Goal: Complete application form

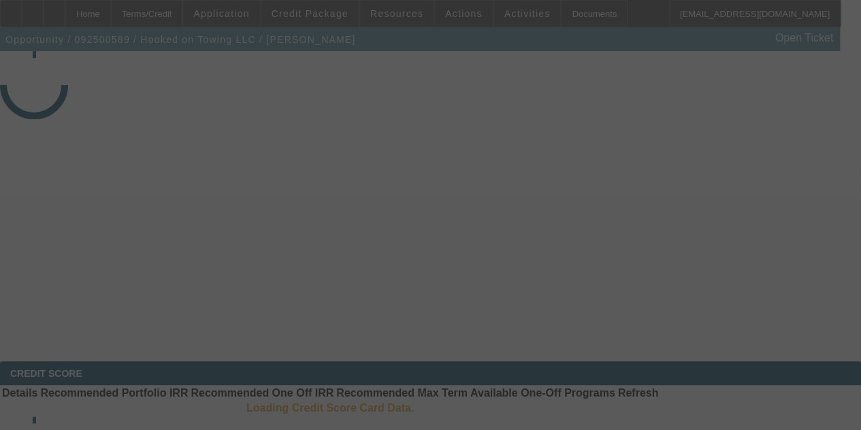
select select "3"
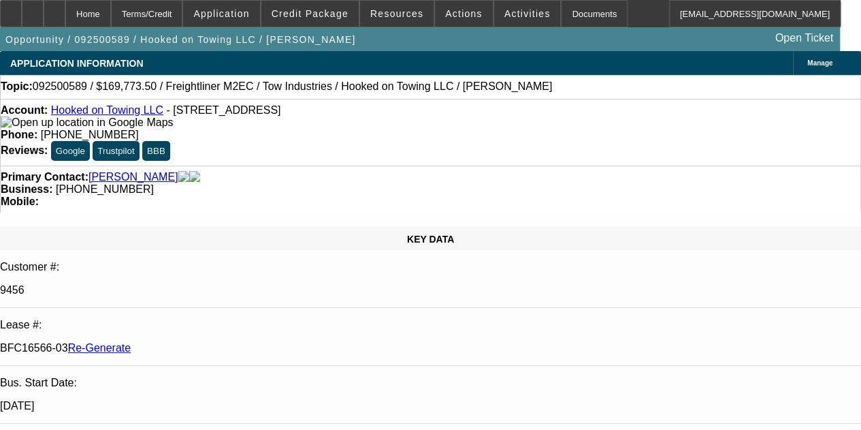
select select "0"
select select "2"
select select "0.1"
select select "4"
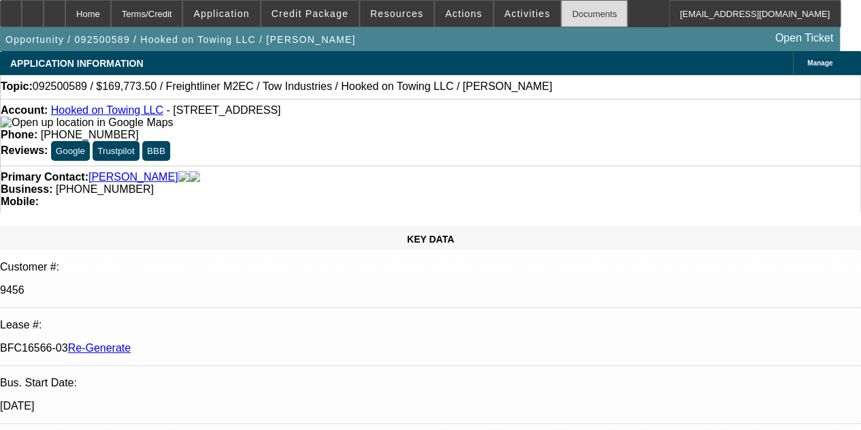
click at [563, 12] on div "Documents" at bounding box center [594, 13] width 67 height 27
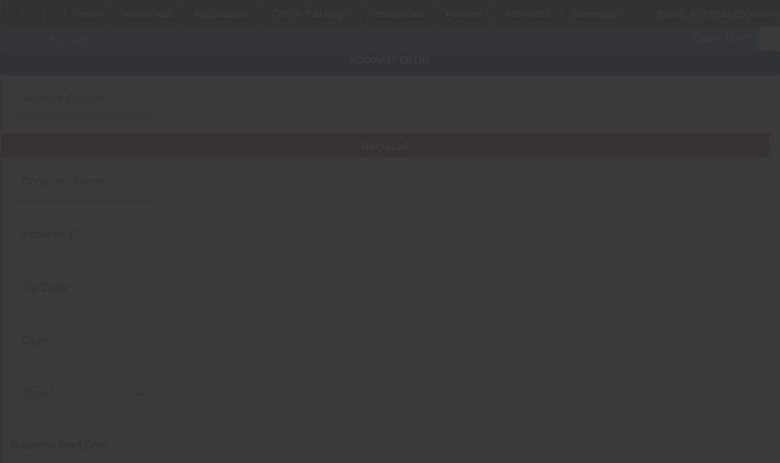
type input "Hooked on Towing LLC"
type input "[STREET_ADDRESS]"
type input "91762"
type input "[GEOGRAPHIC_DATA]"
type input "[PHONE_NUMBER]"
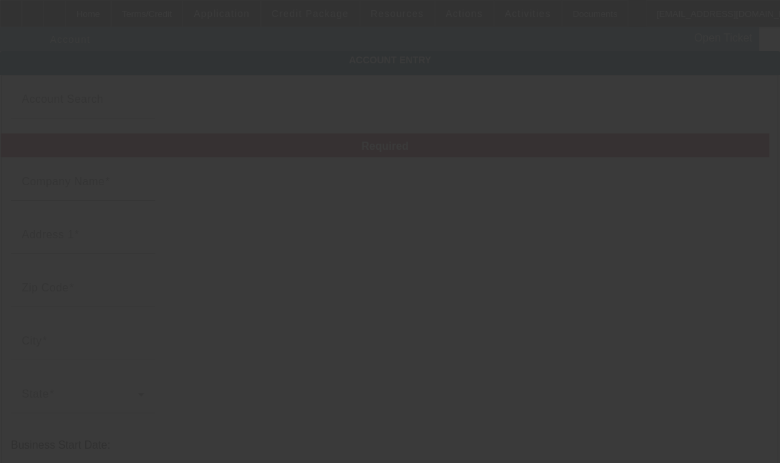
type input "[EMAIL_ADDRESS][DOMAIN_NAME]"
type input "[GEOGRAPHIC_DATA]"
type input "[US_EMPLOYER_IDENTIFICATION_NUMBER]"
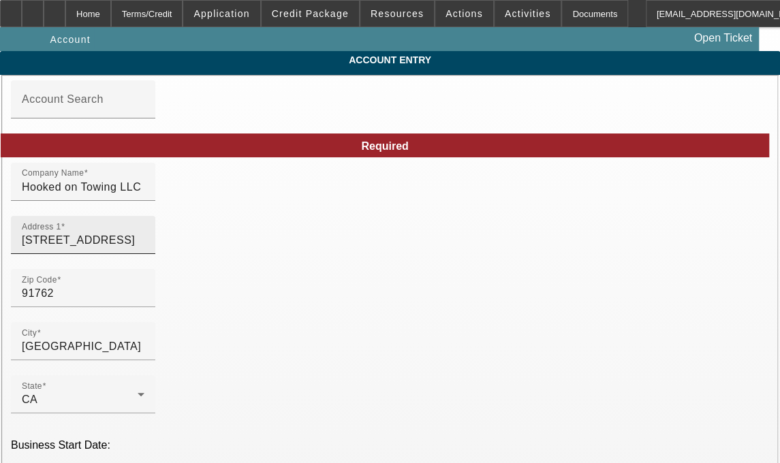
type input "[DATE]"
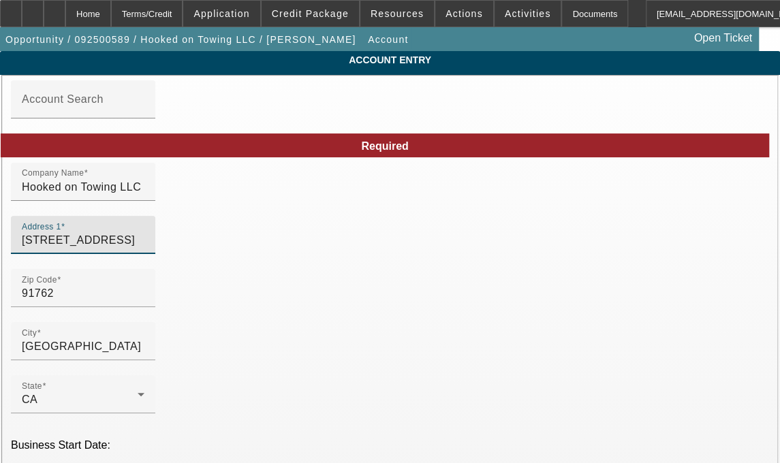
click at [91, 249] on input "[STREET_ADDRESS]" at bounding box center [83, 240] width 123 height 16
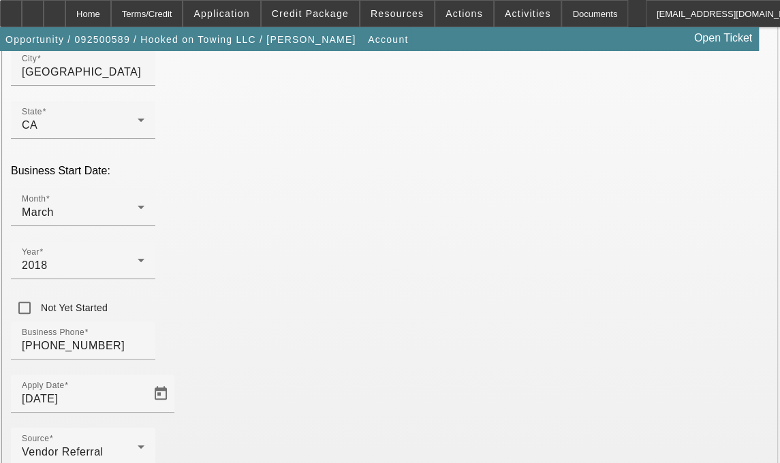
scroll to position [337, 0]
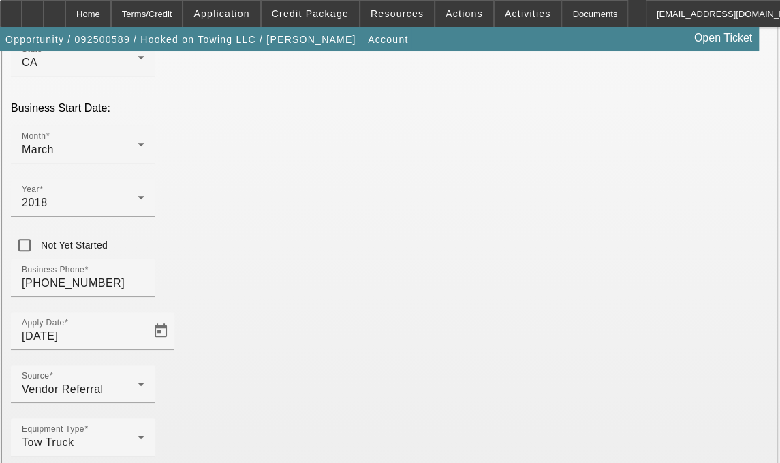
type input "[STREET_ADDRESS]"
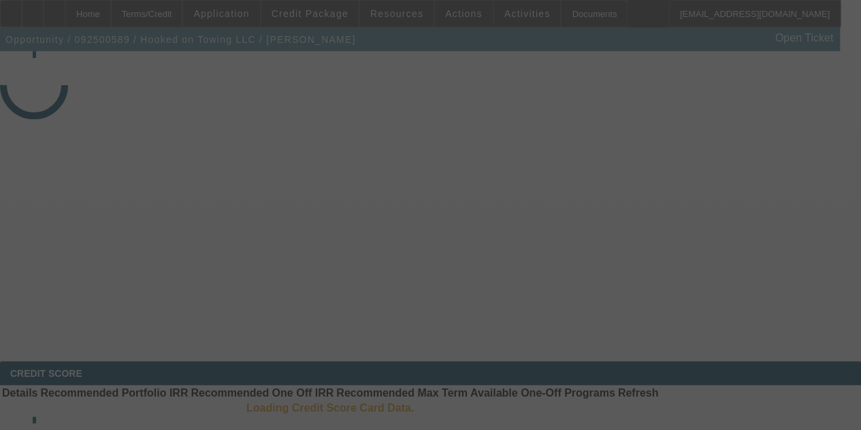
select select "3"
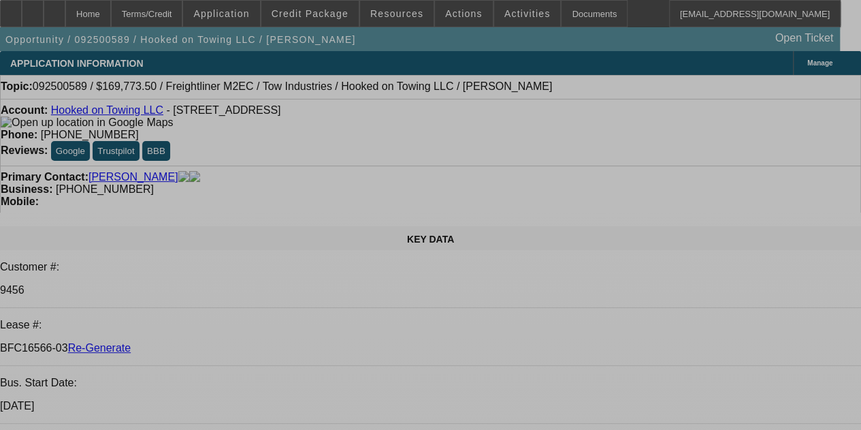
select select "0"
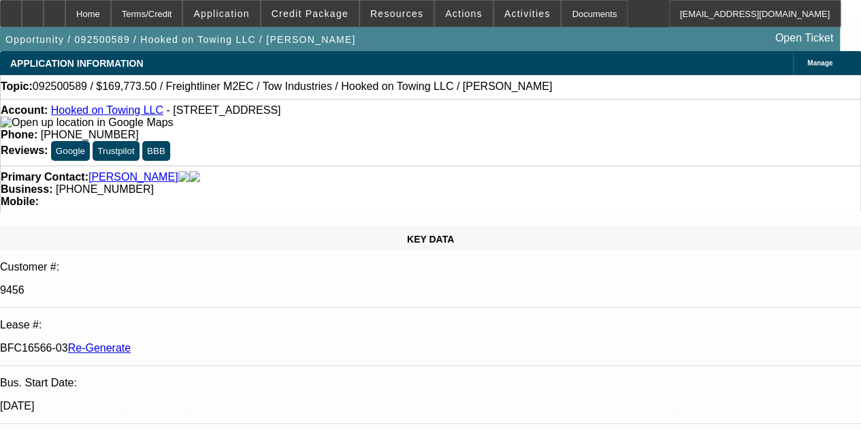
select select "0"
select select "2"
select select "0.1"
select select "4"
click at [565, 17] on div "Documents" at bounding box center [594, 13] width 67 height 27
